Goal: Information Seeking & Learning: Learn about a topic

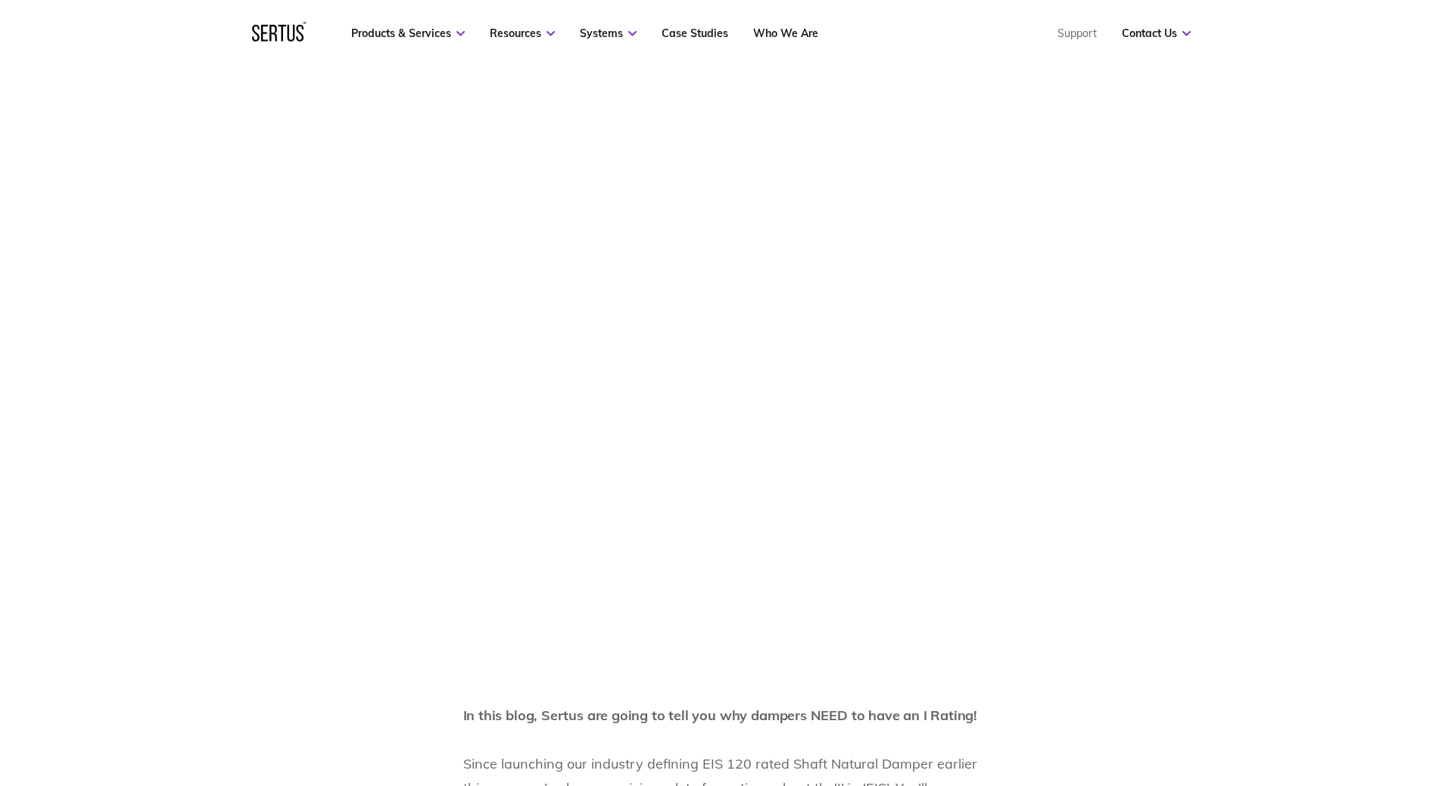
scroll to position [605, 0]
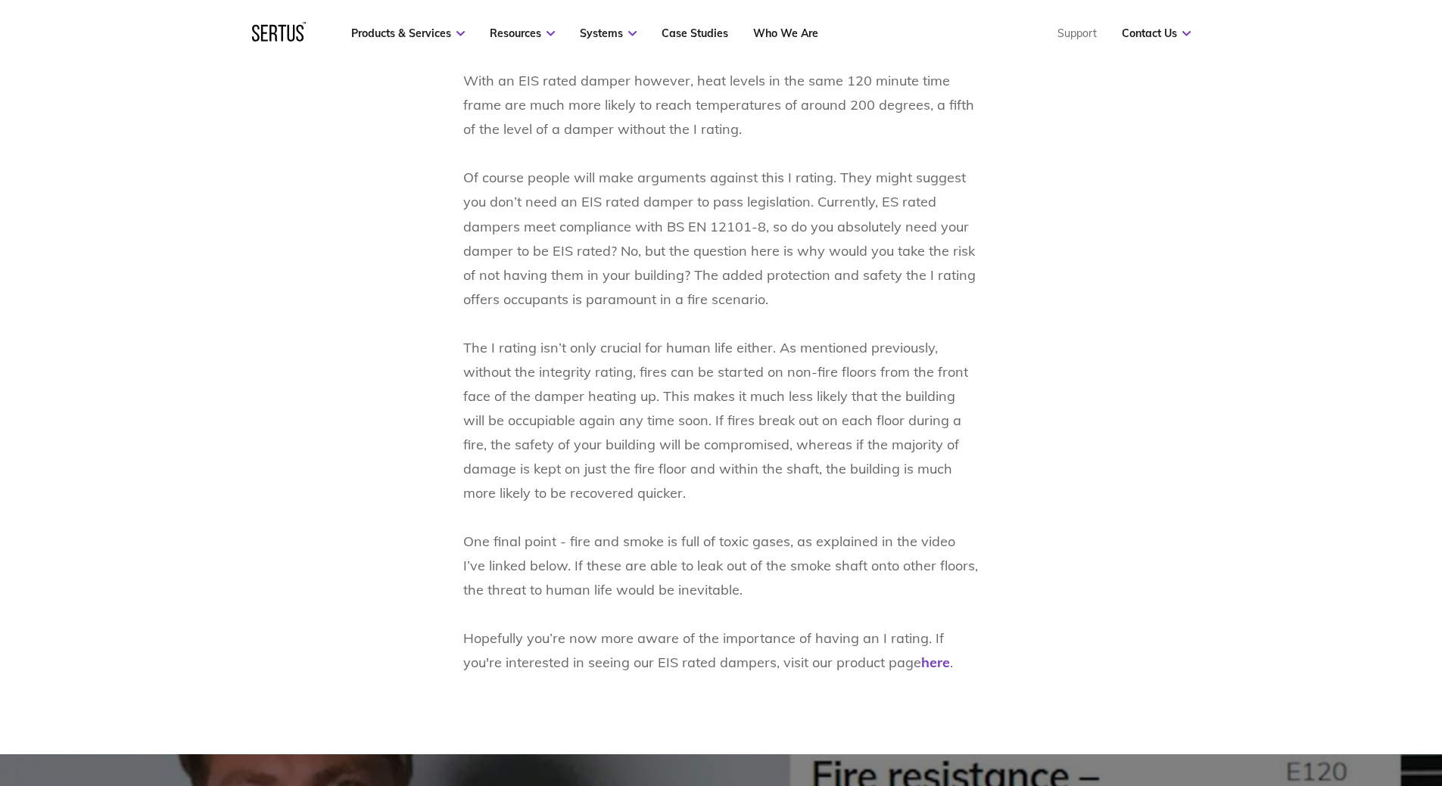
scroll to position [1892, 0]
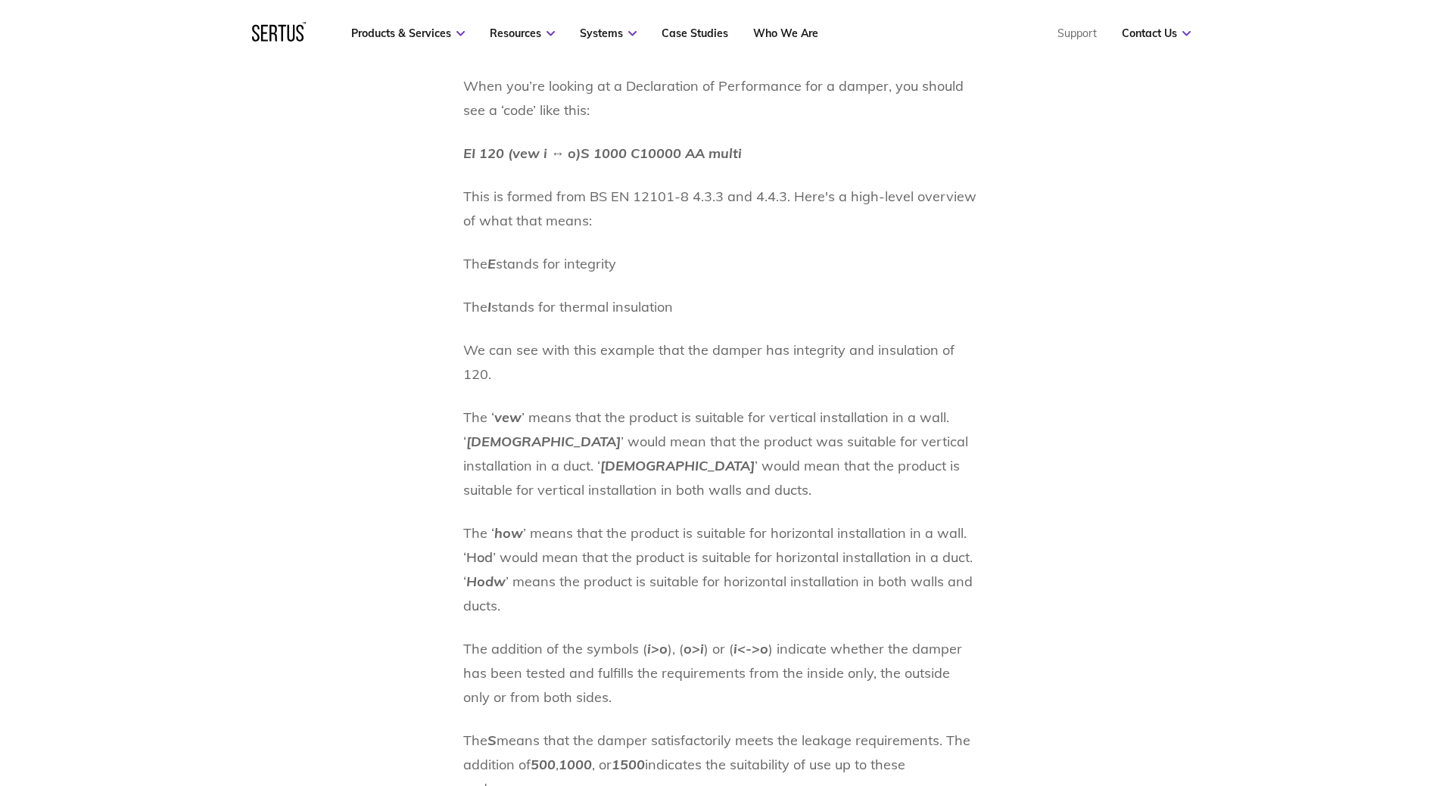
scroll to position [2519, 0]
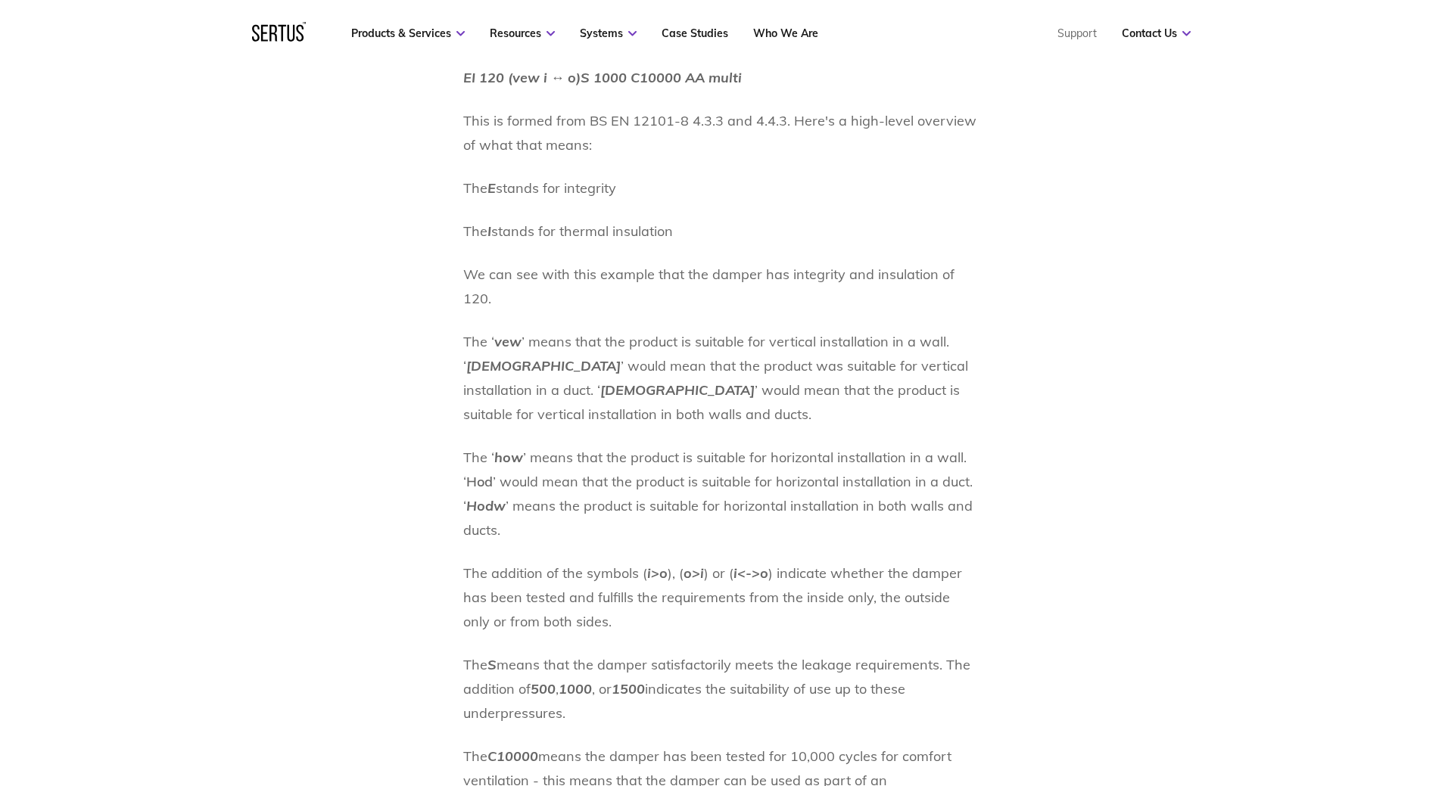
click at [540, 446] on p "The ‘ how ’ means that the product is suitable for horizontal installation in a…" at bounding box center [721, 494] width 516 height 97
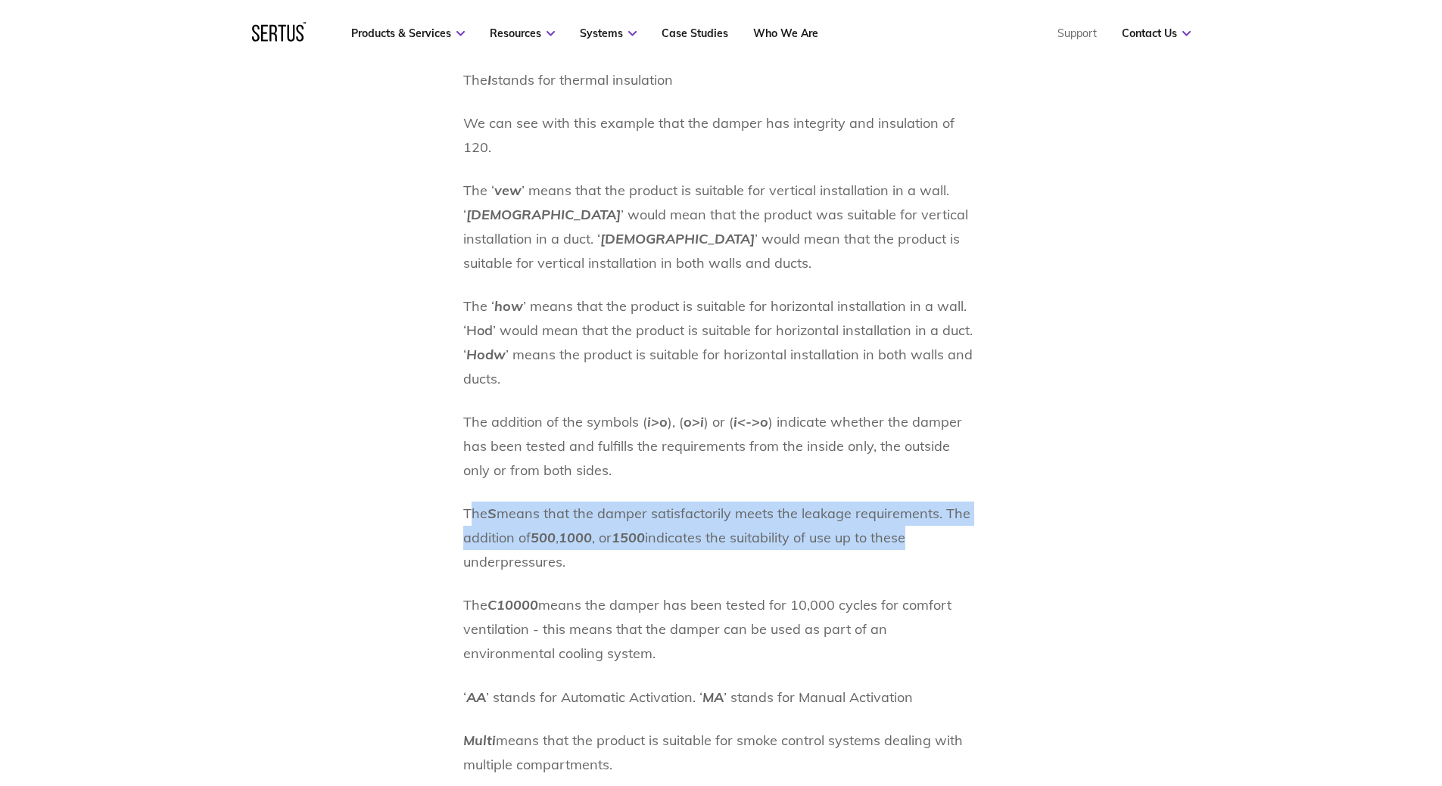
drag, startPoint x: 472, startPoint y: 493, endPoint x: 982, endPoint y: 509, distance: 509.5
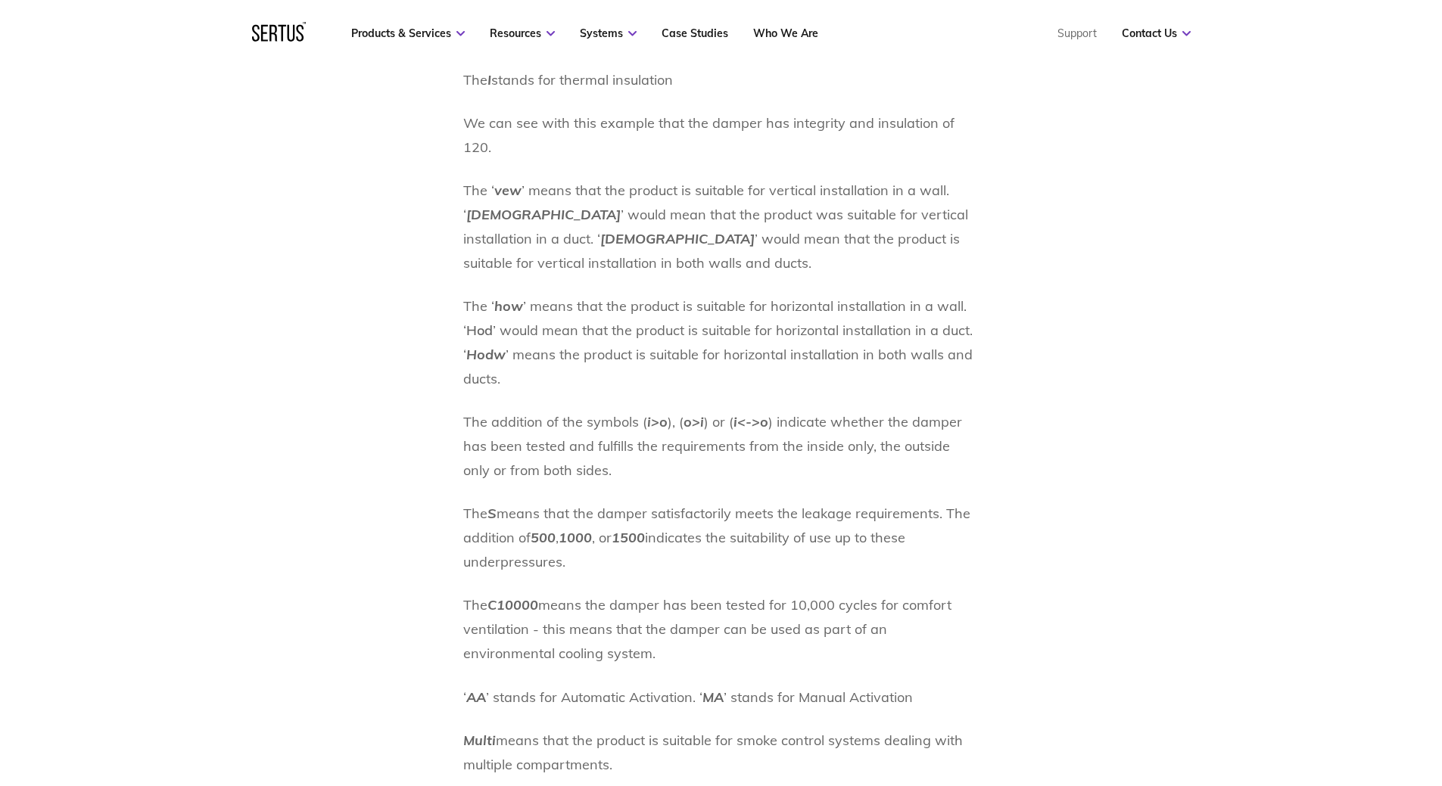
click at [877, 528] on p "The S means that the damper satisfactorily meets the leakage requirements. The …" at bounding box center [721, 538] width 516 height 73
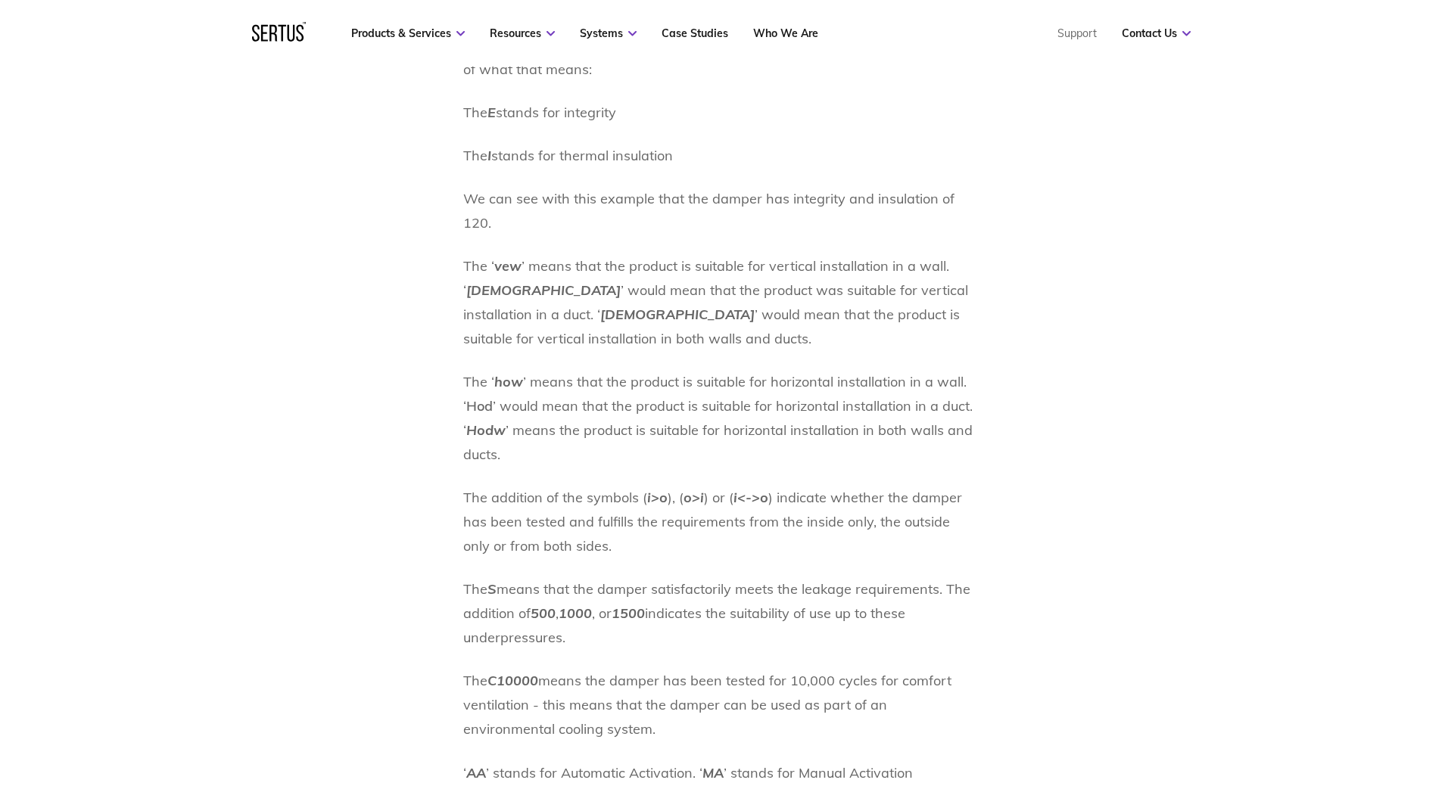
scroll to position [2292, 0]
